Goal: Check status

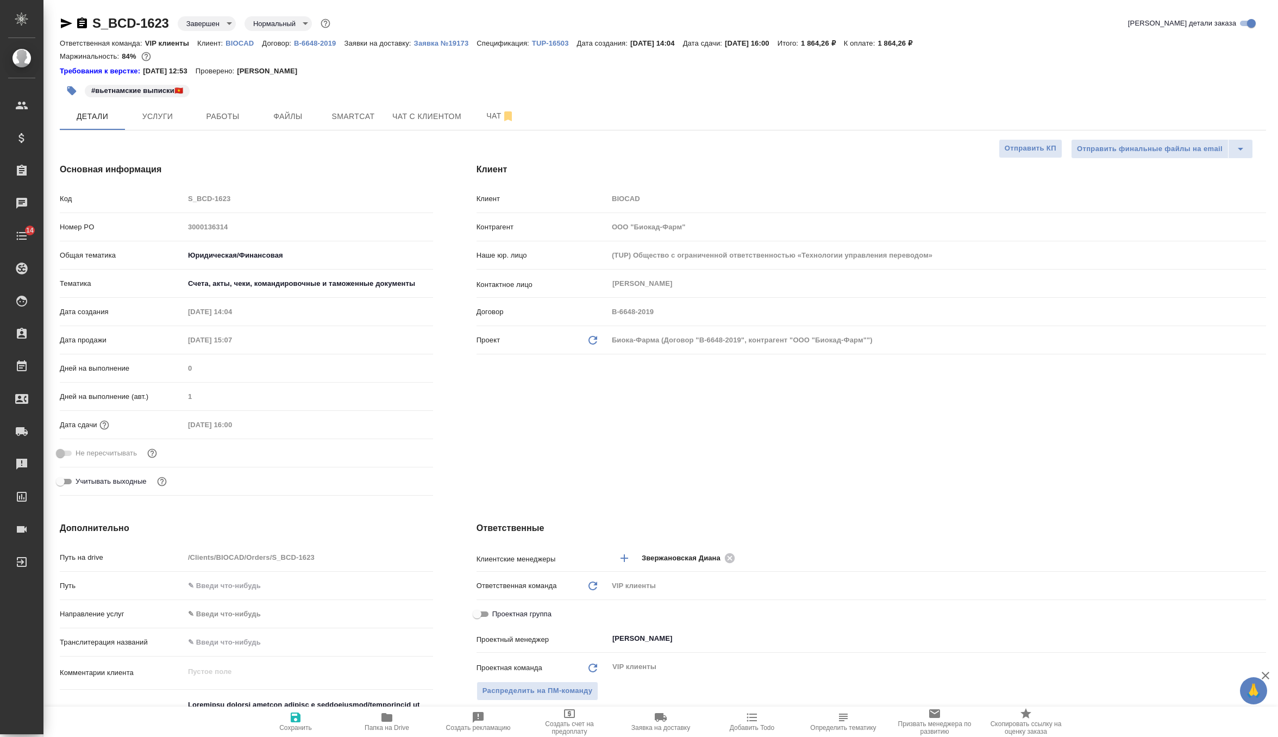
select select "RU"
click at [429, 39] on p "Заявка №19173" at bounding box center [445, 43] width 63 height 8
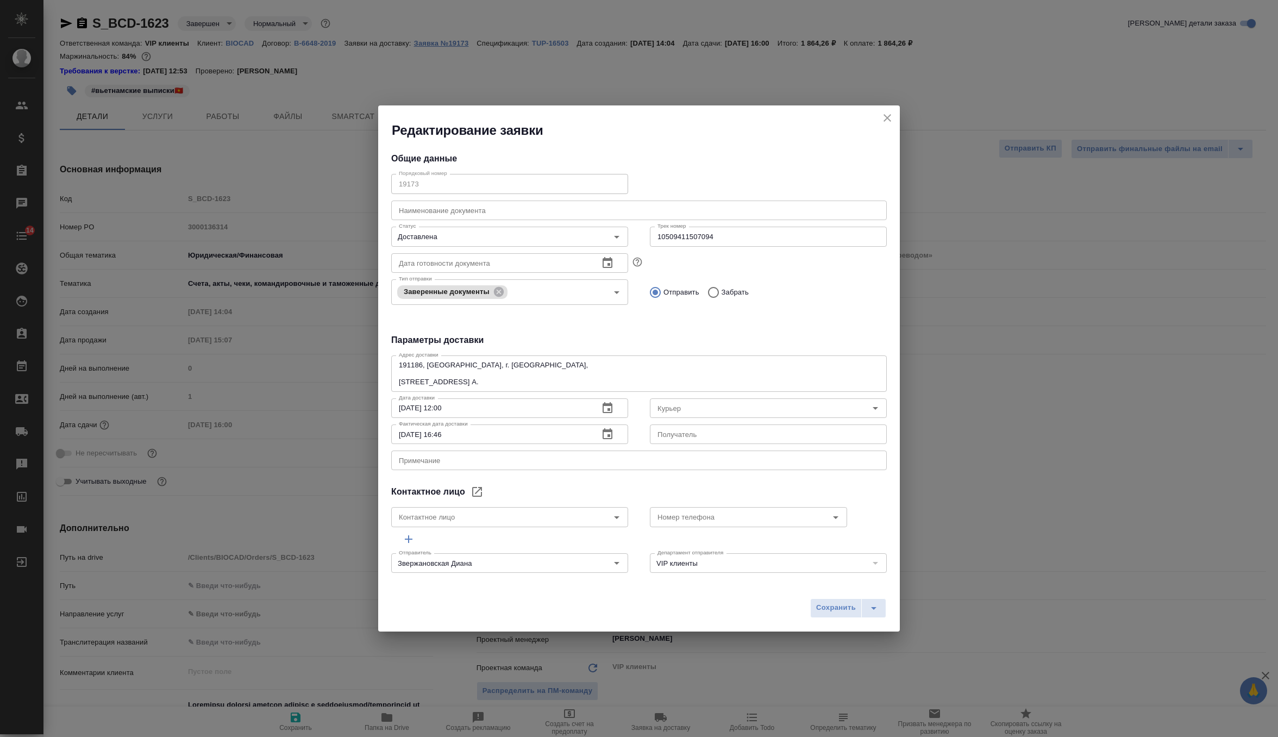
type input "Russian Post"
type input "[PERSON_NAME]"
type input "[PHONE_NUMBER], доб. 6707"
click at [886, 118] on icon "close" at bounding box center [887, 117] width 13 height 13
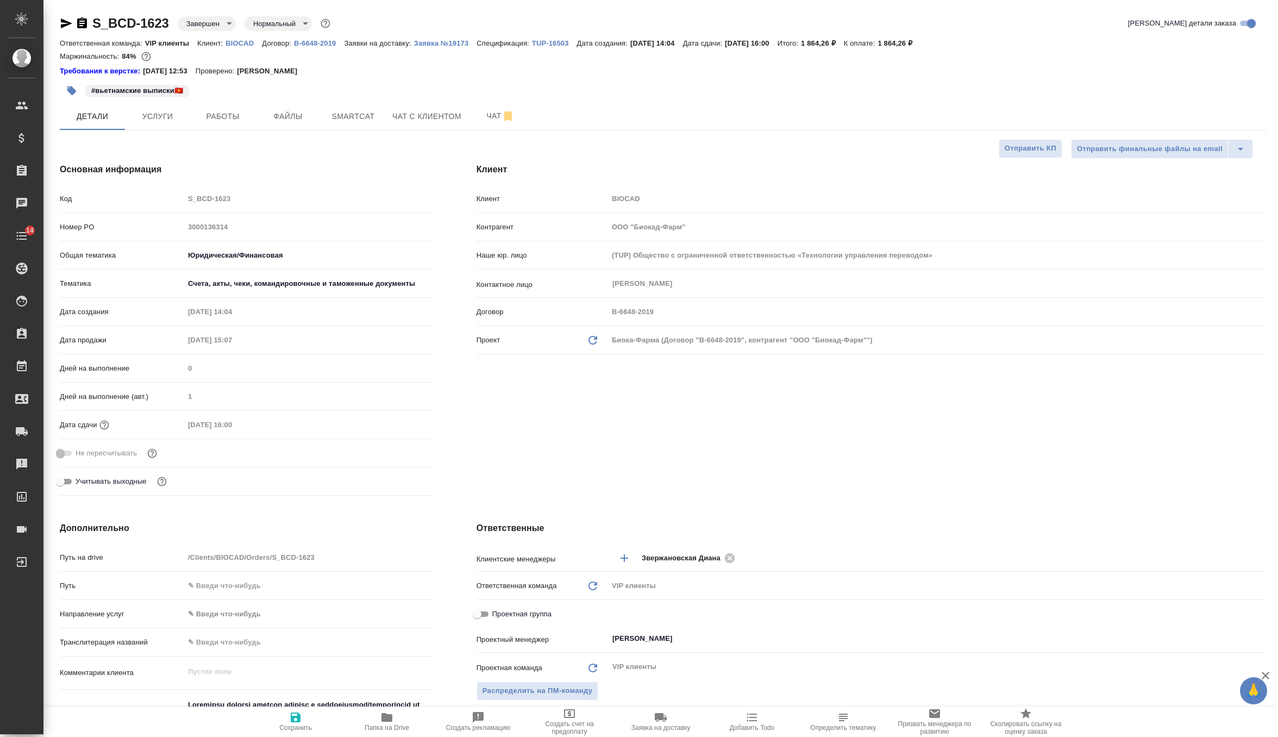
click at [64, 23] on icon "button" at bounding box center [66, 23] width 13 height 13
click at [437, 42] on p "Заявка №19173" at bounding box center [445, 43] width 63 height 8
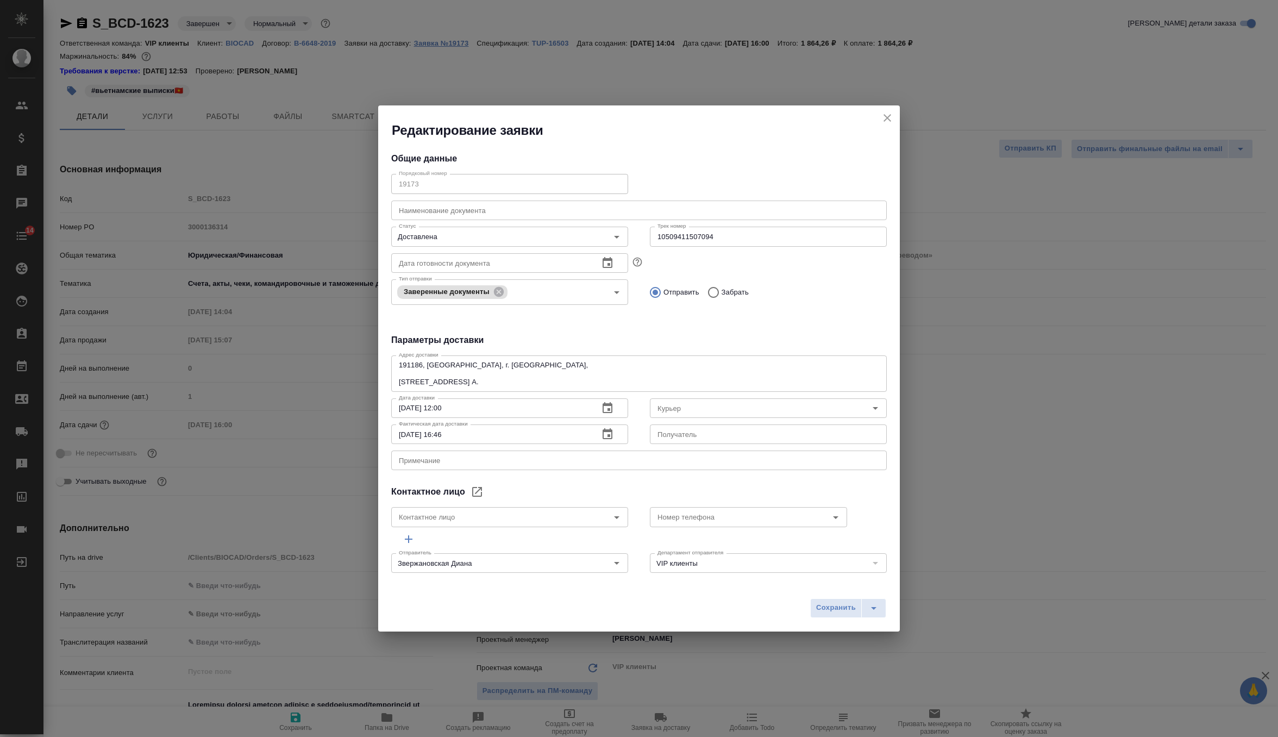
type input "Russian Post"
type input "[PERSON_NAME]"
type input "[PHONE_NUMBER], доб. 6707"
click at [885, 117] on icon "close" at bounding box center [887, 118] width 8 height 8
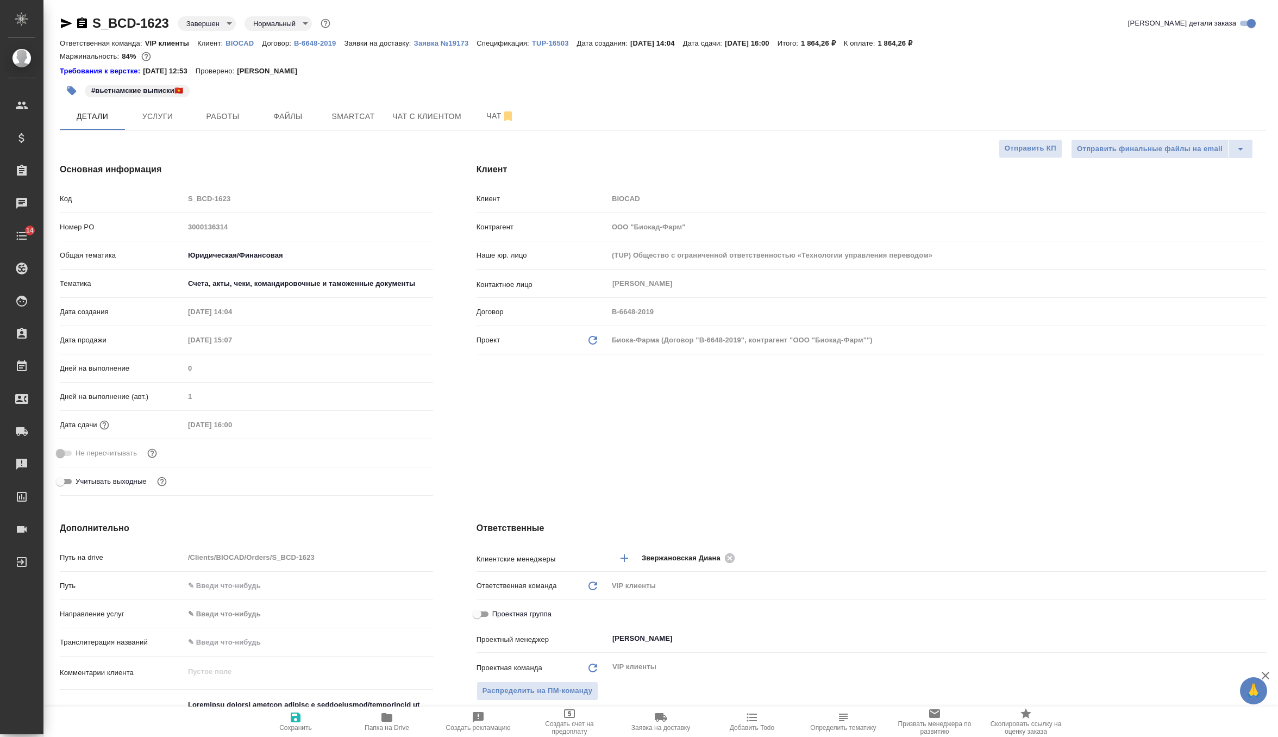
click at [548, 47] on p "TUP-16503" at bounding box center [554, 43] width 45 height 8
click at [391, 714] on icon "button" at bounding box center [386, 717] width 11 height 9
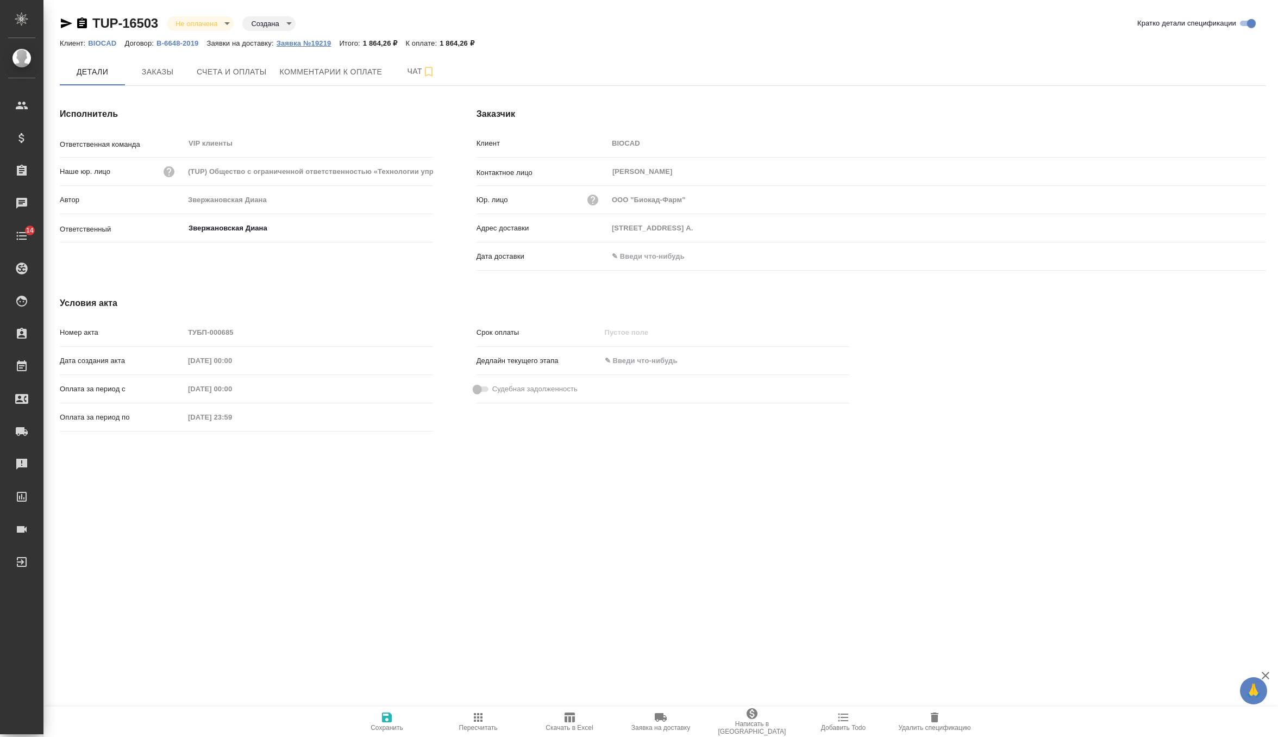
click at [304, 41] on p "Заявка №19219" at bounding box center [308, 43] width 63 height 8
type input "191186, Россия, г. Санкт-Петербург, ул. Итальянская, д.17, лит. А."
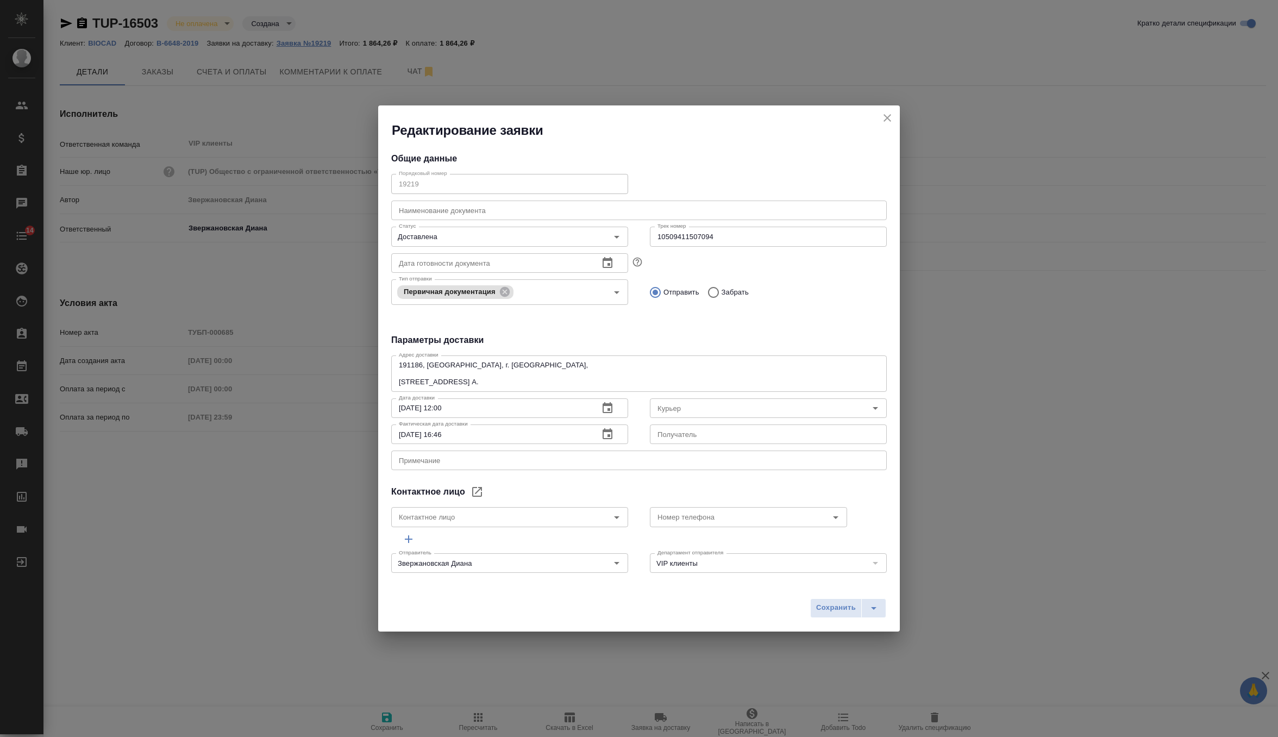
type input "Russian Post"
type input "[PERSON_NAME]"
type input "[PHONE_NUMBER], доб. 6707"
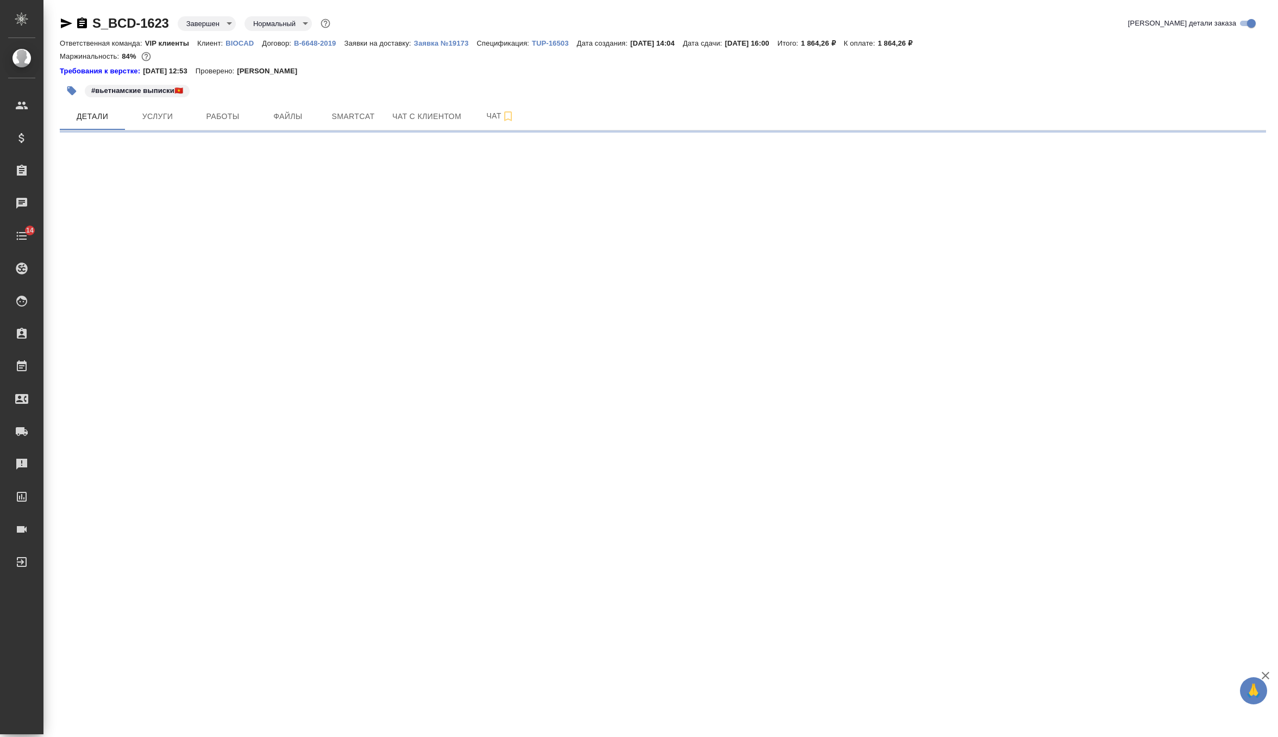
select select "RU"
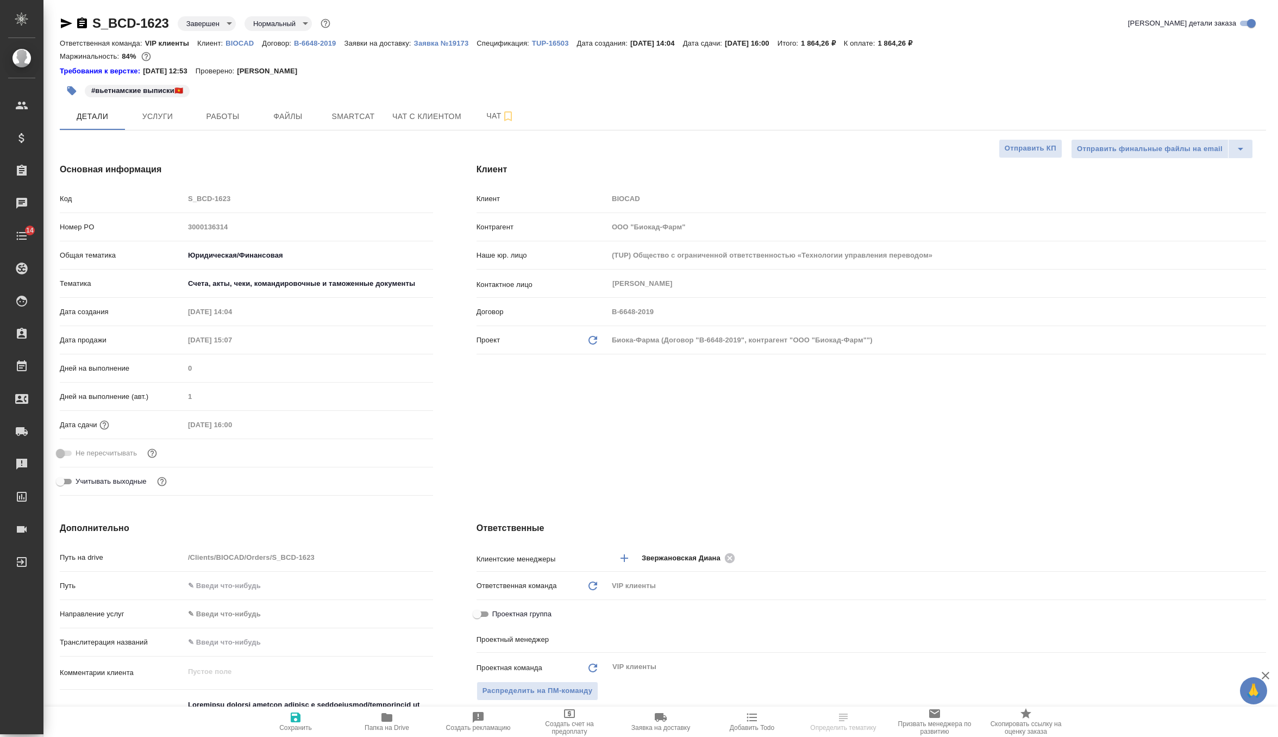
type textarea "x"
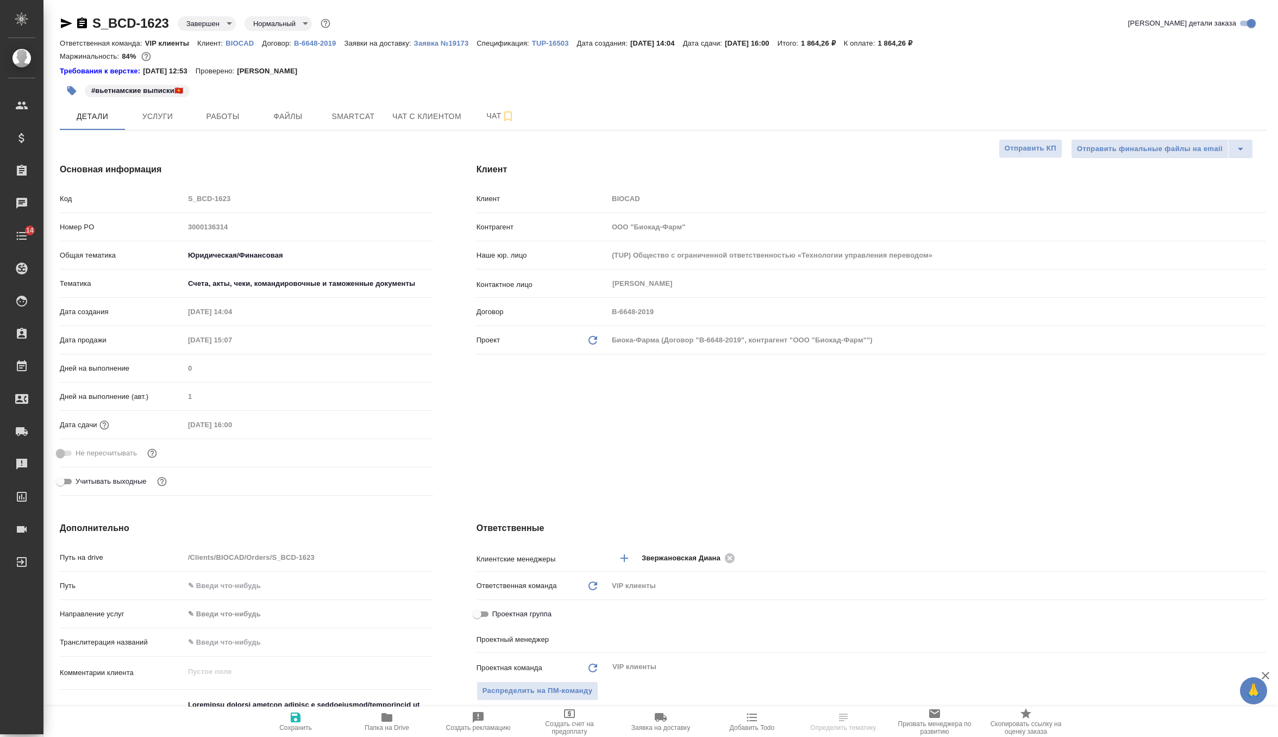
type textarea "x"
type input "[PERSON_NAME]"
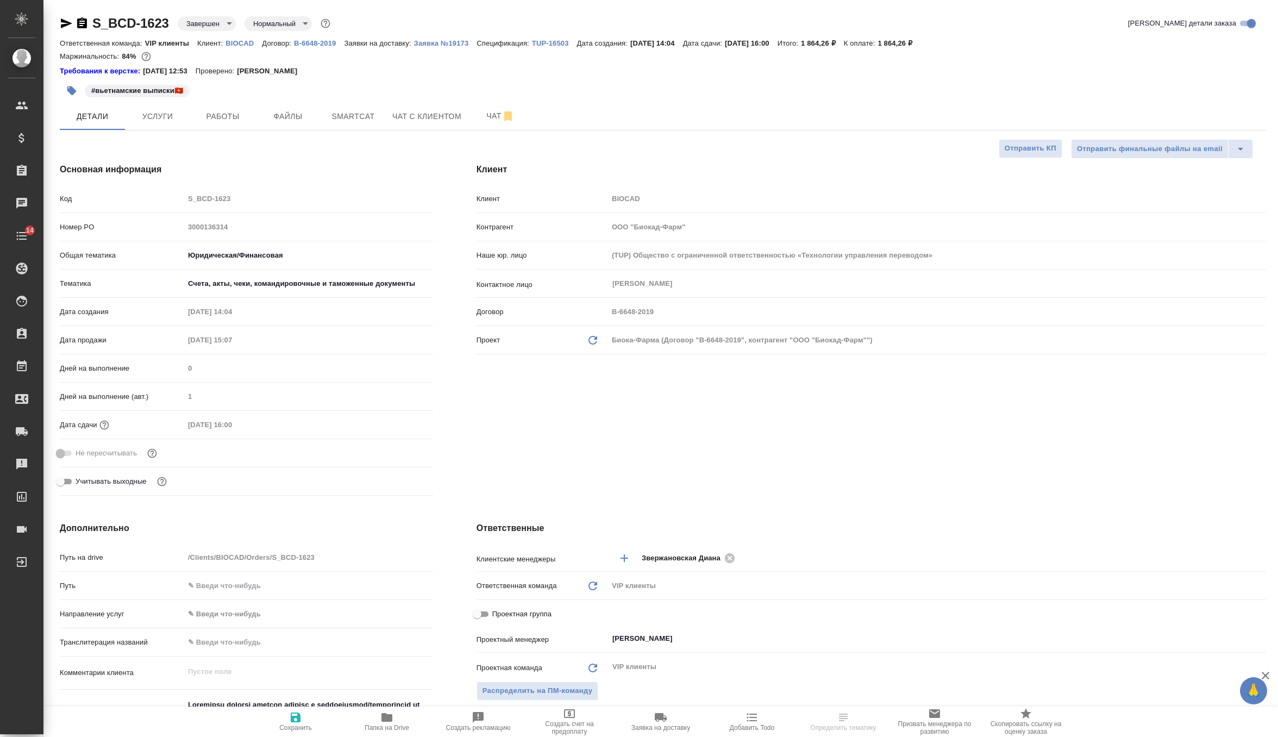
type input "[PERSON_NAME]pavlova"
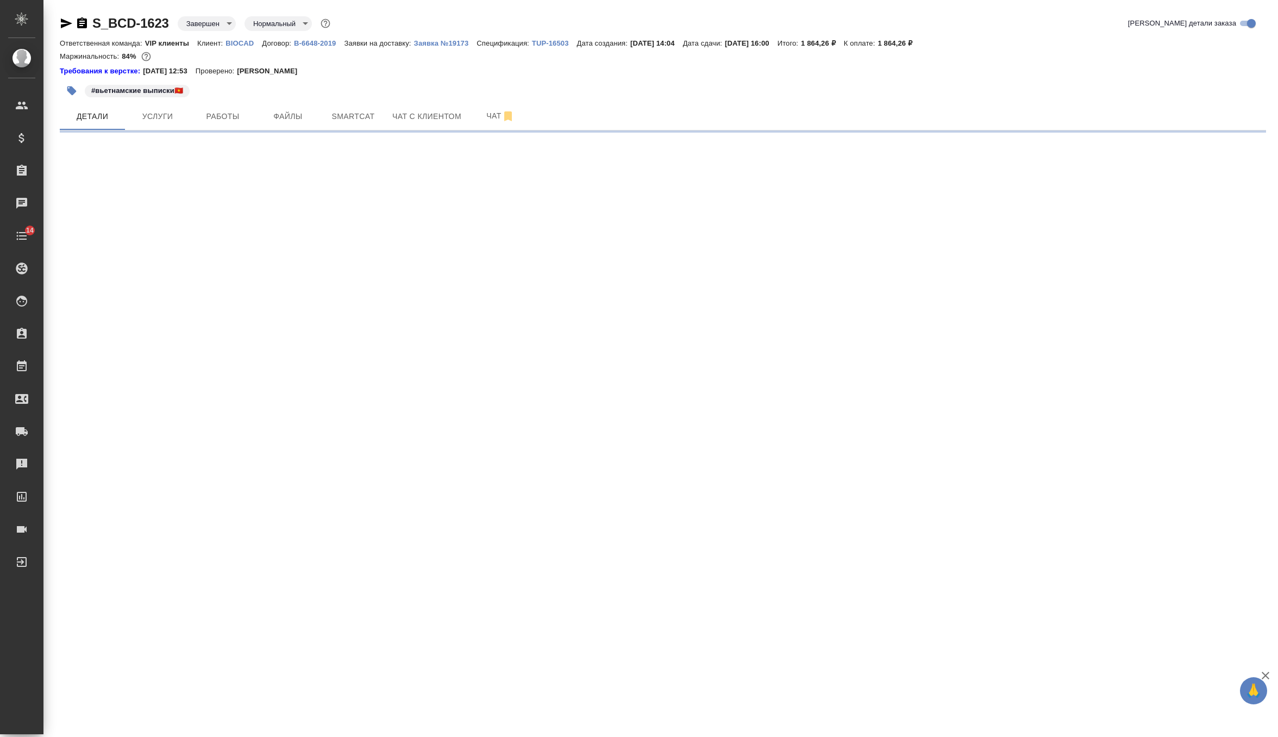
select select "RU"
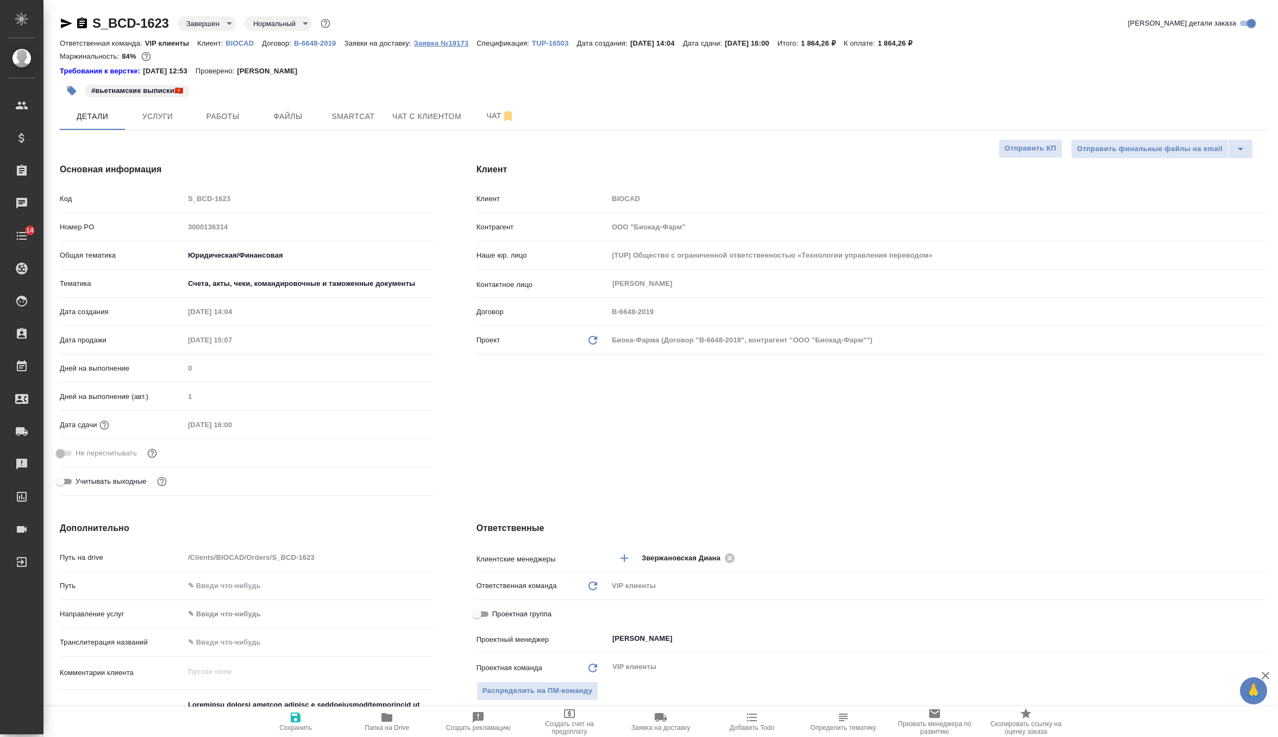
type textarea "x"
click at [457, 48] on button "Заявка №19173" at bounding box center [445, 43] width 63 height 11
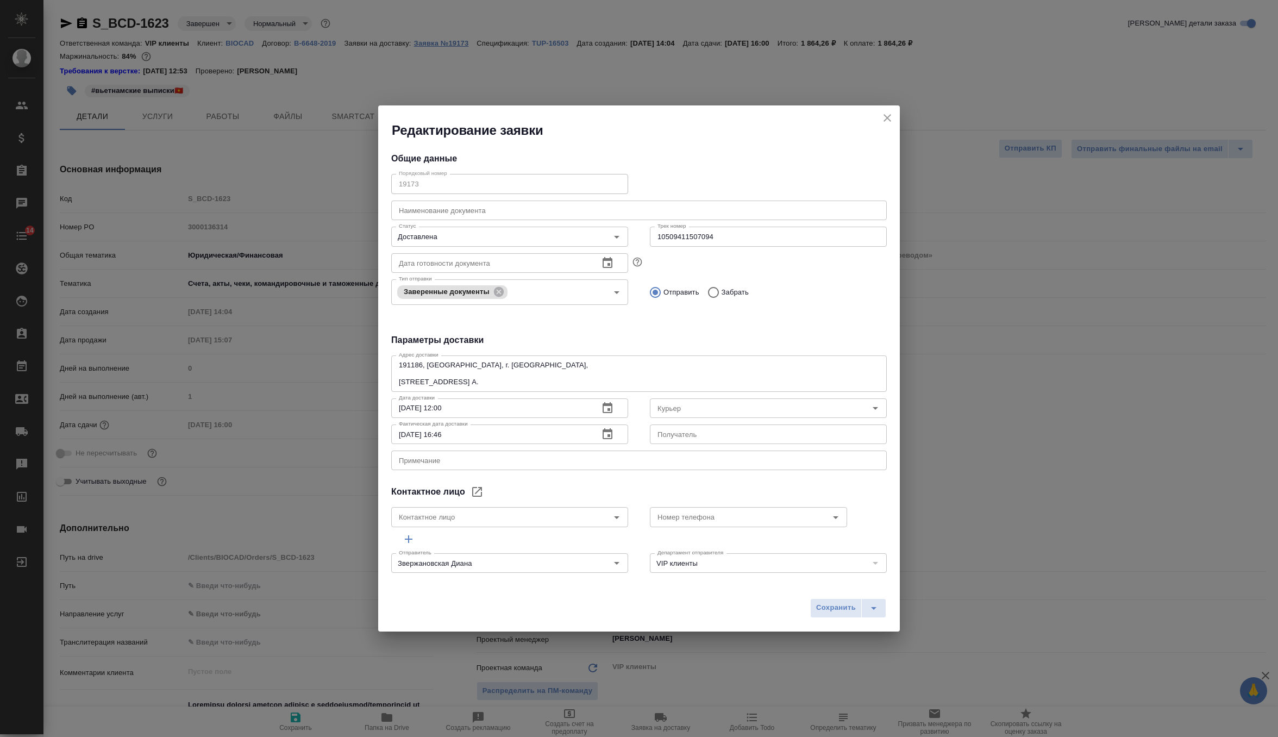
type input "Russian Post"
type input "[PERSON_NAME]"
type input "[PHONE_NUMBER], доб. 6707"
type textarea "x"
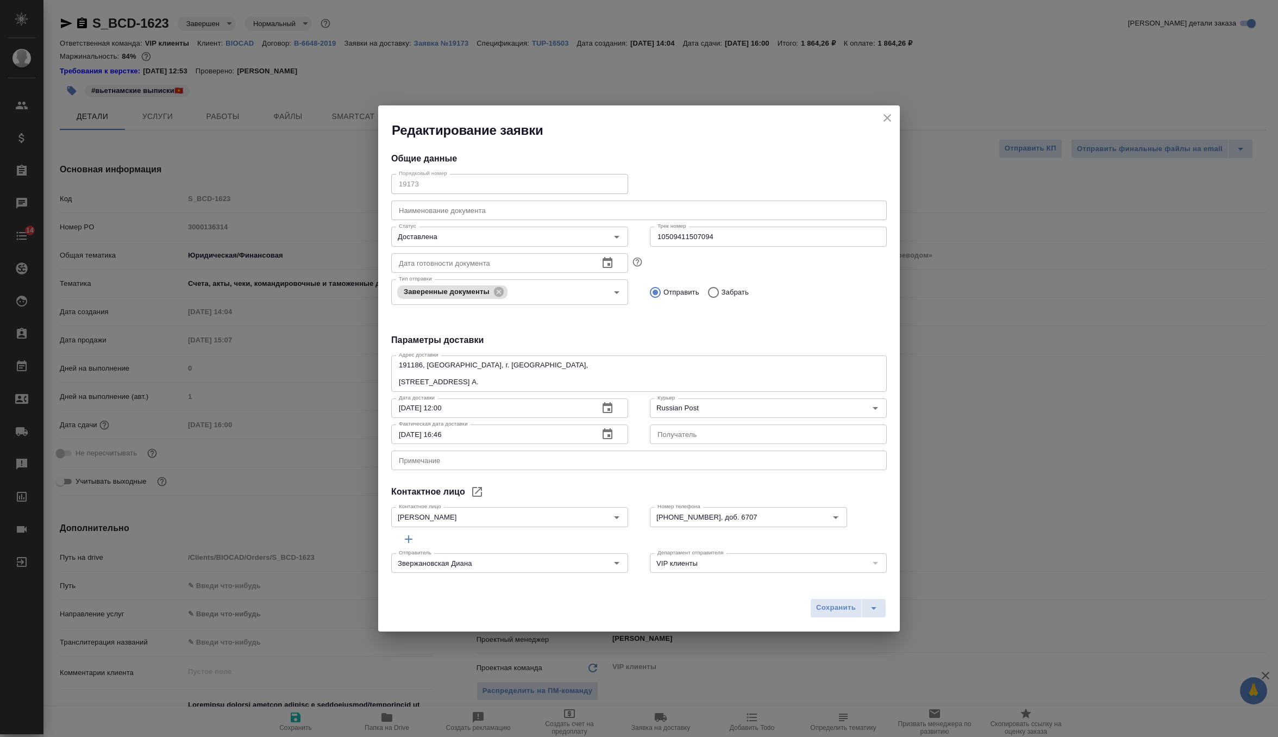
type textarea "x"
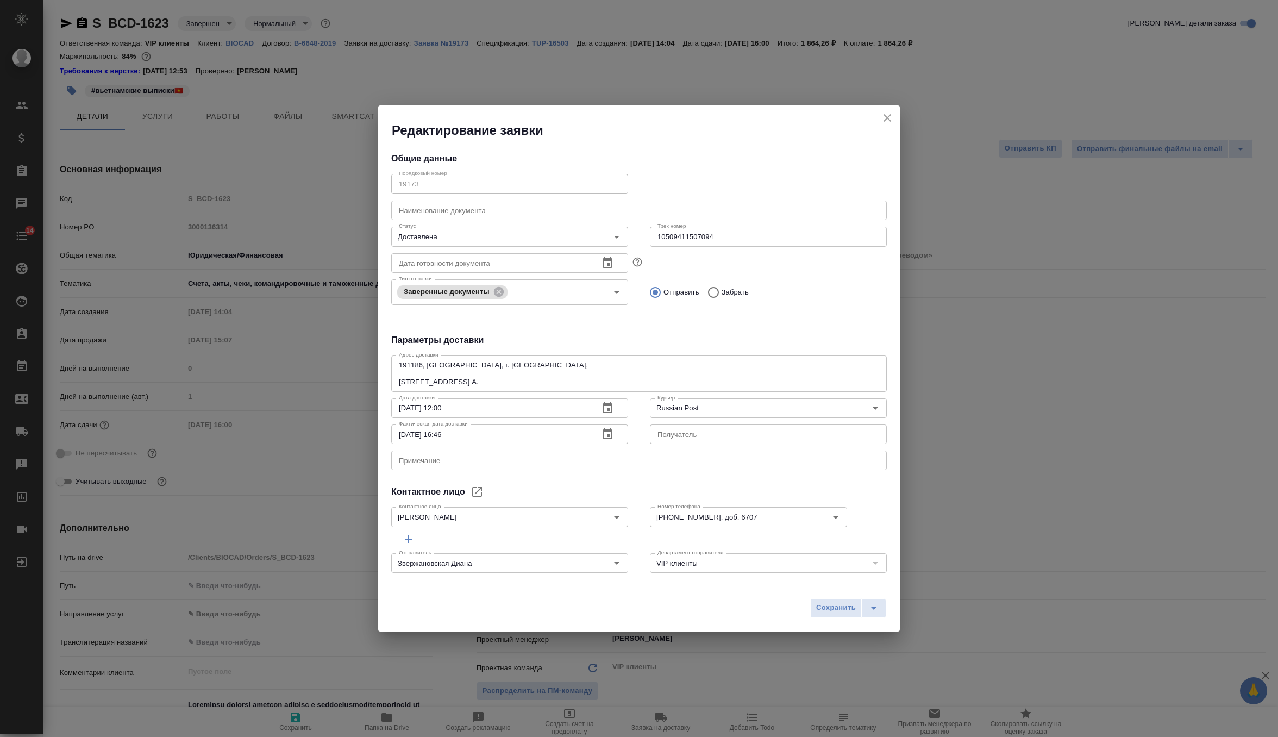
type textarea "x"
